Goal: Task Accomplishment & Management: Manage account settings

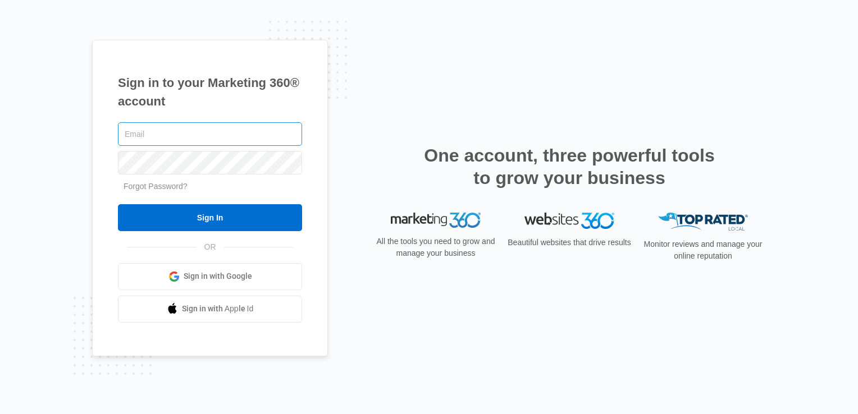
click at [178, 135] on input "text" at bounding box center [210, 134] width 184 height 24
click at [132, 134] on input "text" at bounding box center [210, 134] width 184 height 24
click at [163, 288] on link "Sign in with Google" at bounding box center [210, 276] width 184 height 27
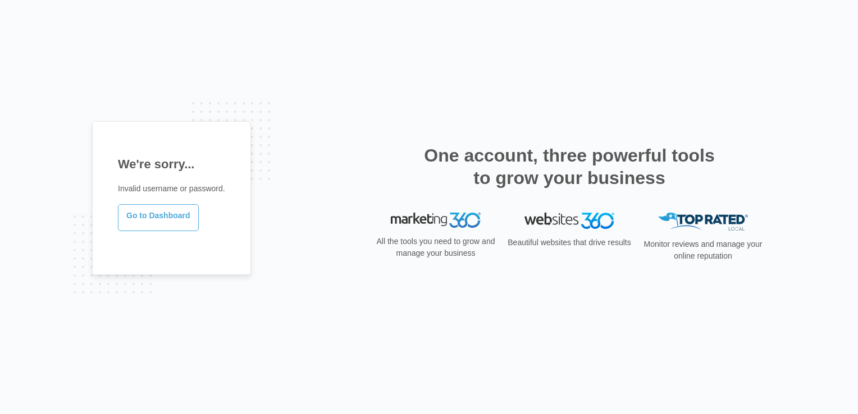
click at [169, 214] on link "Go to Dashboard" at bounding box center [158, 217] width 81 height 27
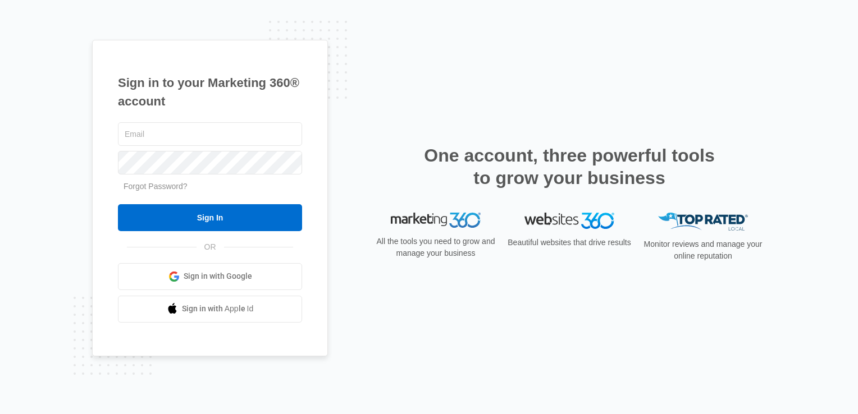
click at [235, 268] on link "Sign in with Google" at bounding box center [210, 276] width 184 height 27
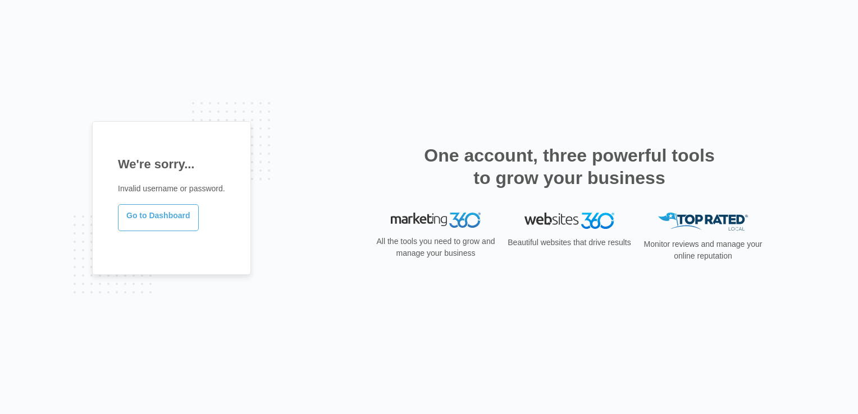
click at [182, 212] on link "Go to Dashboard" at bounding box center [158, 217] width 81 height 27
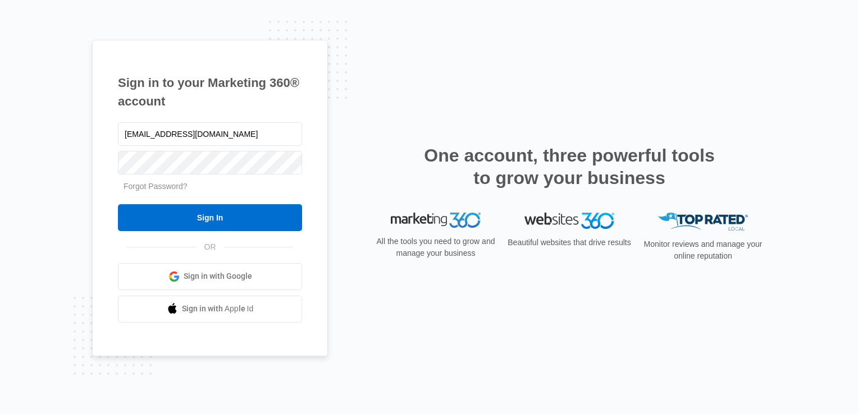
type input "[EMAIL_ADDRESS][DOMAIN_NAME]"
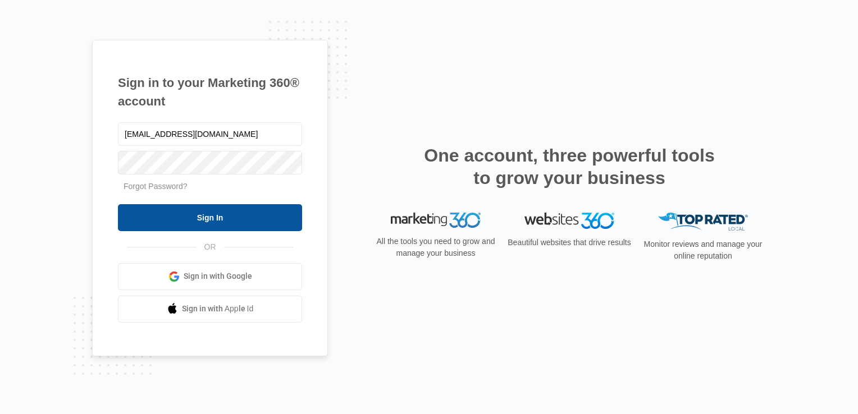
click at [159, 216] on input "Sign In" at bounding box center [210, 217] width 184 height 27
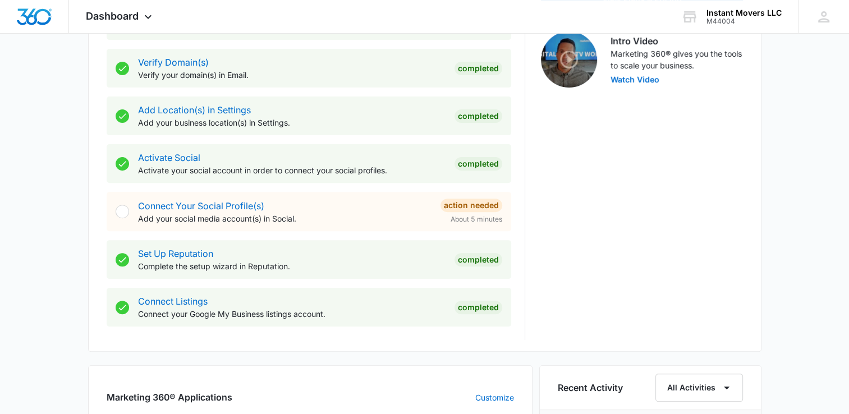
scroll to position [344, 0]
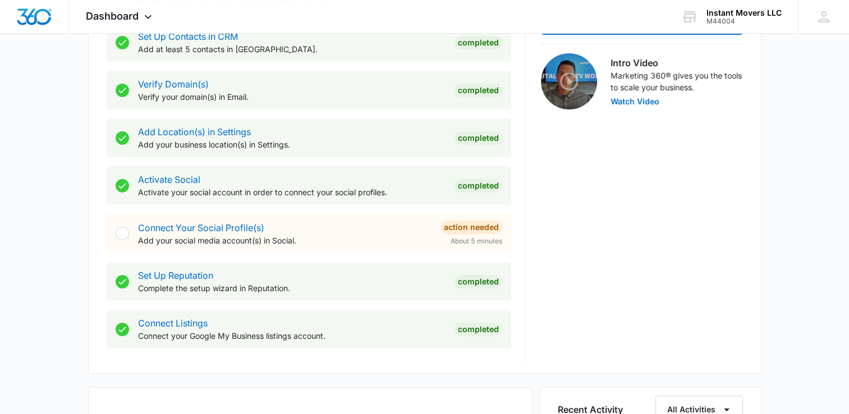
click at [337, 230] on div "Connect Your Social Profile(s) Add your social media account(s) in Social." at bounding box center [285, 233] width 294 height 25
click at [125, 231] on div at bounding box center [122, 233] width 13 height 13
click at [407, 241] on p "Add your social media account(s) in Social." at bounding box center [285, 241] width 294 height 12
click at [382, 235] on p "Add your social media account(s) in Social." at bounding box center [285, 241] width 294 height 12
click at [129, 232] on div "Connect Your Social Profile(s) Add your social media account(s) in Social. Acti…" at bounding box center [309, 233] width 405 height 39
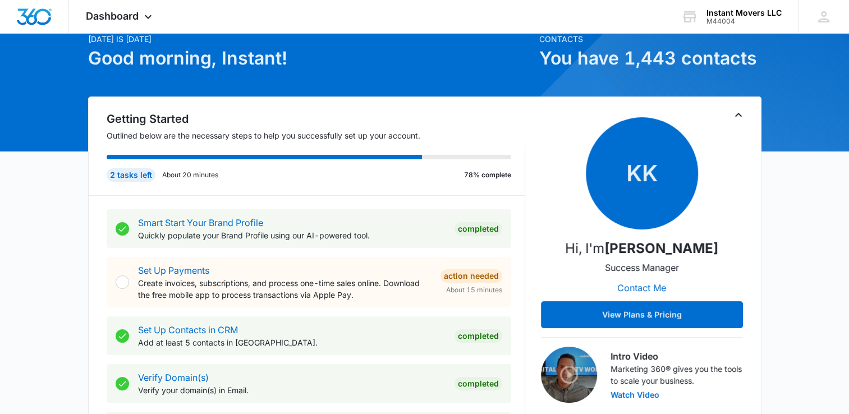
scroll to position [0, 0]
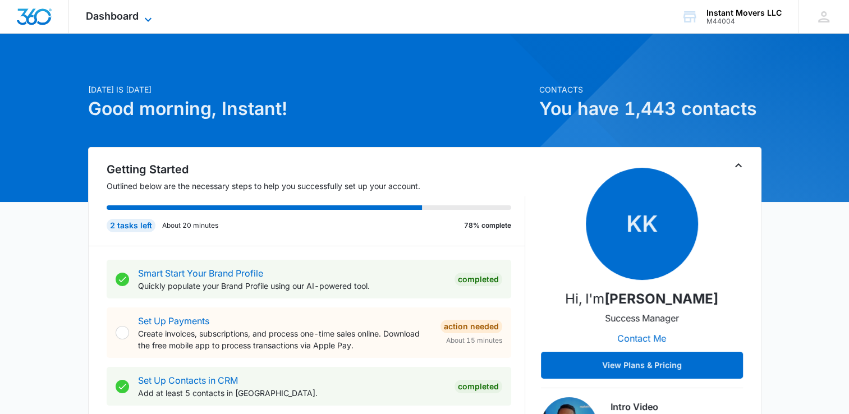
click at [144, 14] on icon at bounding box center [147, 19] width 13 height 13
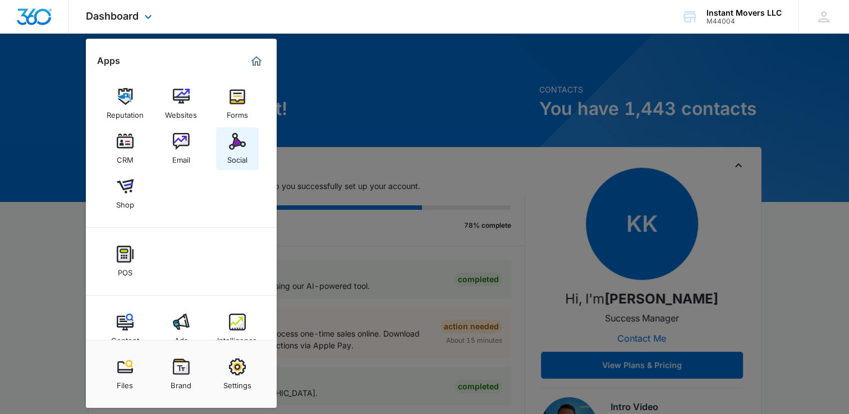
click at [240, 140] on img at bounding box center [237, 141] width 17 height 17
